Goal: Information Seeking & Learning: Find specific fact

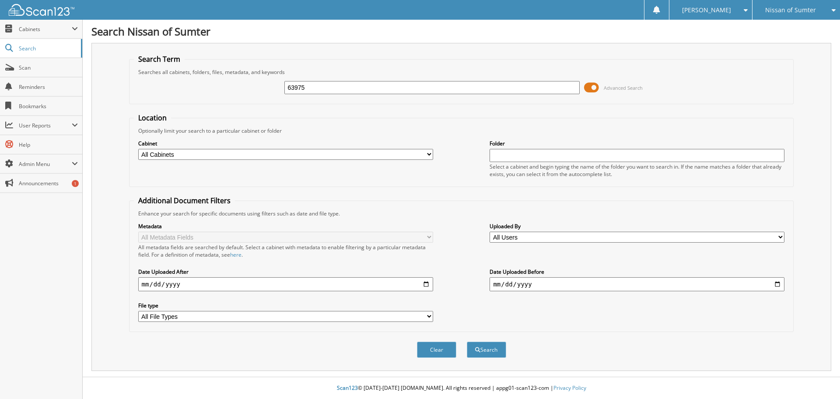
type input "63975"
click at [467, 341] on button "Search" at bounding box center [486, 349] width 39 height 16
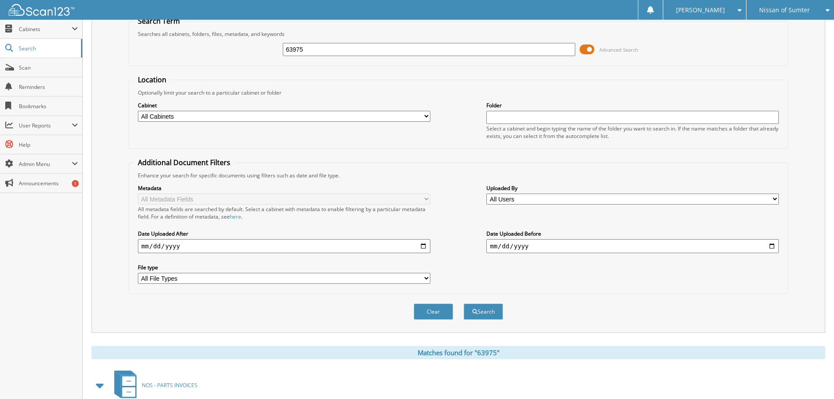
scroll to position [235, 0]
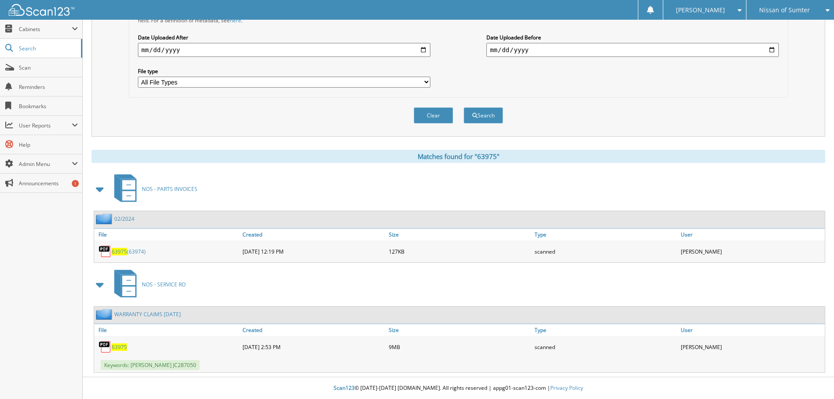
click at [115, 349] on span "63975" at bounding box center [119, 346] width 15 height 7
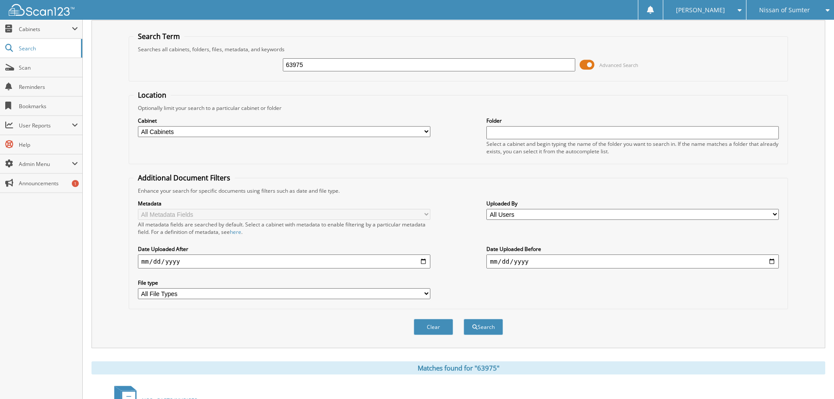
scroll to position [0, 0]
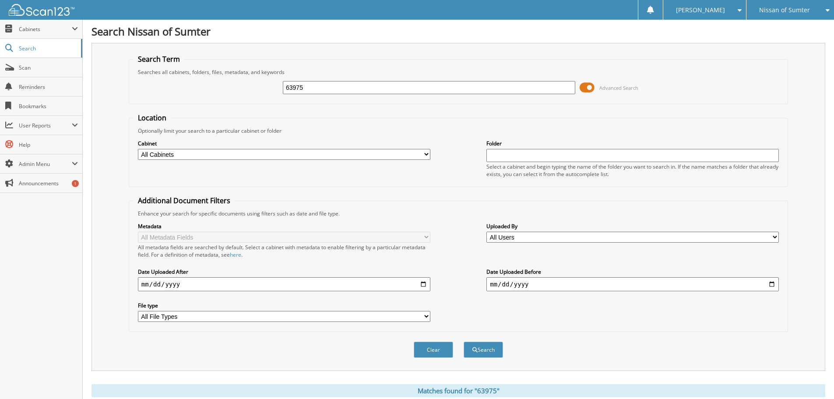
click at [361, 81] on input "63975" at bounding box center [429, 87] width 292 height 13
type input "64100"
click at [463, 341] on button "Search" at bounding box center [482, 349] width 39 height 16
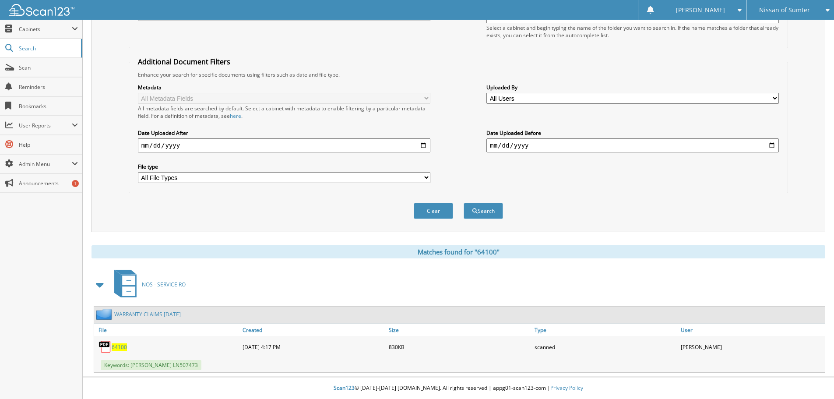
click at [119, 345] on span "64100" at bounding box center [119, 346] width 15 height 7
click at [120, 346] on span "64100" at bounding box center [119, 346] width 15 height 7
